Goal: Information Seeking & Learning: Learn about a topic

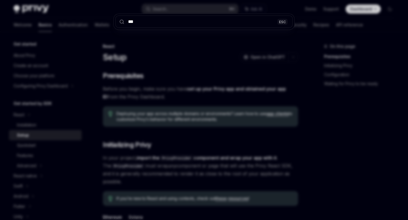
type input "****"
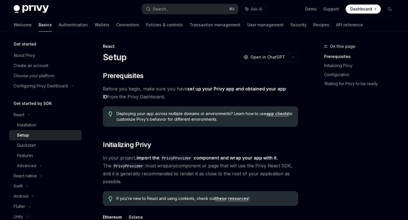
scroll to position [334, 0]
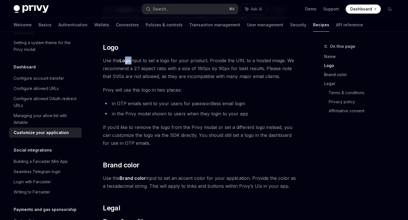
drag, startPoint x: 125, startPoint y: 60, endPoint x: 133, endPoint y: 60, distance: 7.1
click at [133, 60] on span "Use the Logo input to set a logo for your product. Provide the URL to a hosted …" at bounding box center [200, 69] width 195 height 24
click at [179, 103] on li "in OTP emails sent to your users for passwordless email login" at bounding box center [200, 104] width 195 height 8
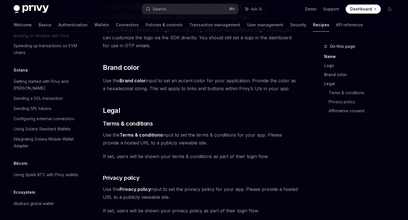
scroll to position [0, 0]
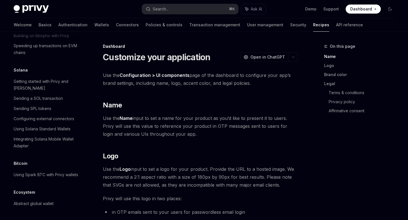
click at [36, 9] on img at bounding box center [31, 9] width 35 height 8
type textarea "*"
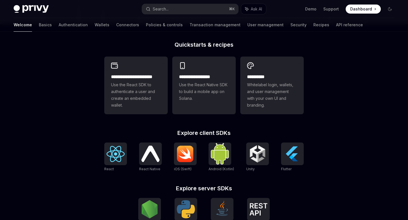
scroll to position [230, 0]
